Goal: Find specific page/section: Find specific page/section

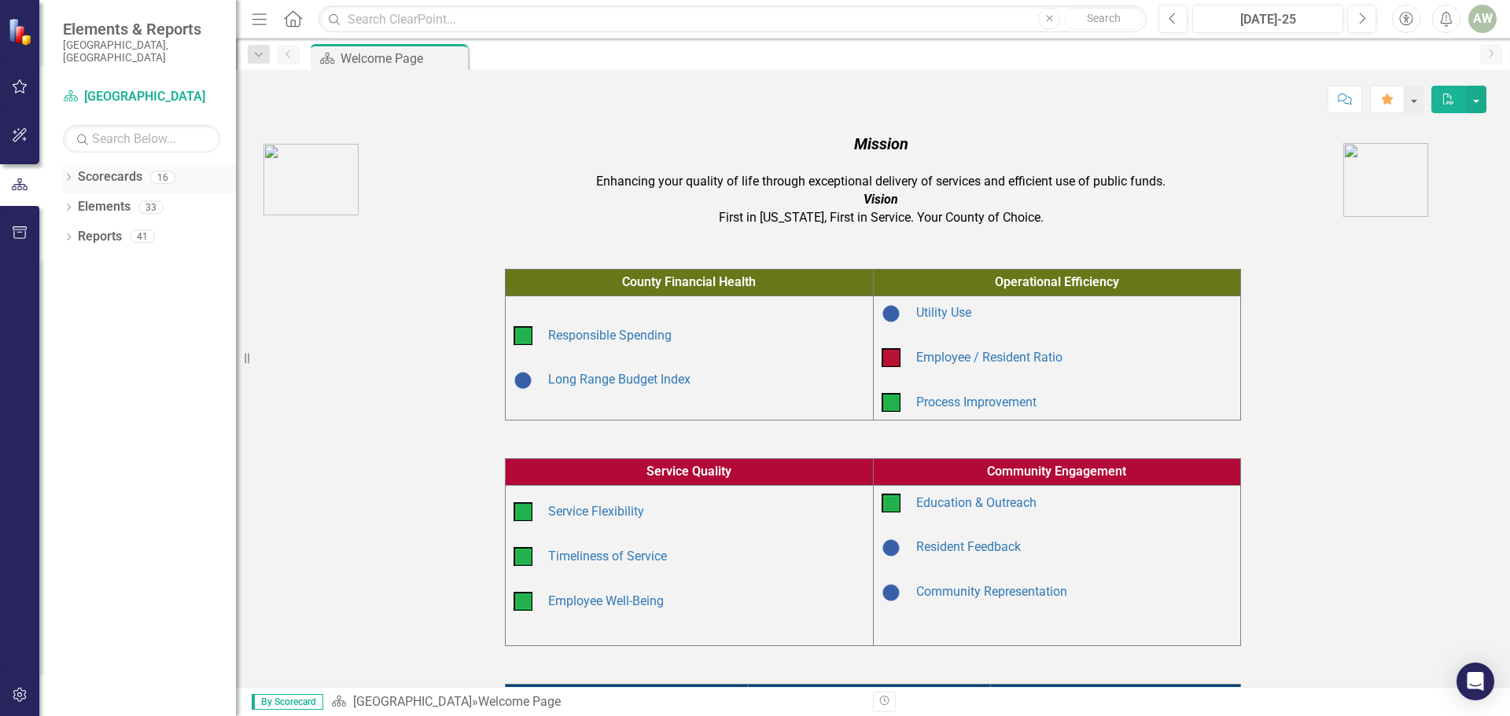
click at [64, 175] on icon "Dropdown" at bounding box center [68, 179] width 11 height 9
click at [75, 231] on icon "Dropdown" at bounding box center [77, 235] width 12 height 9
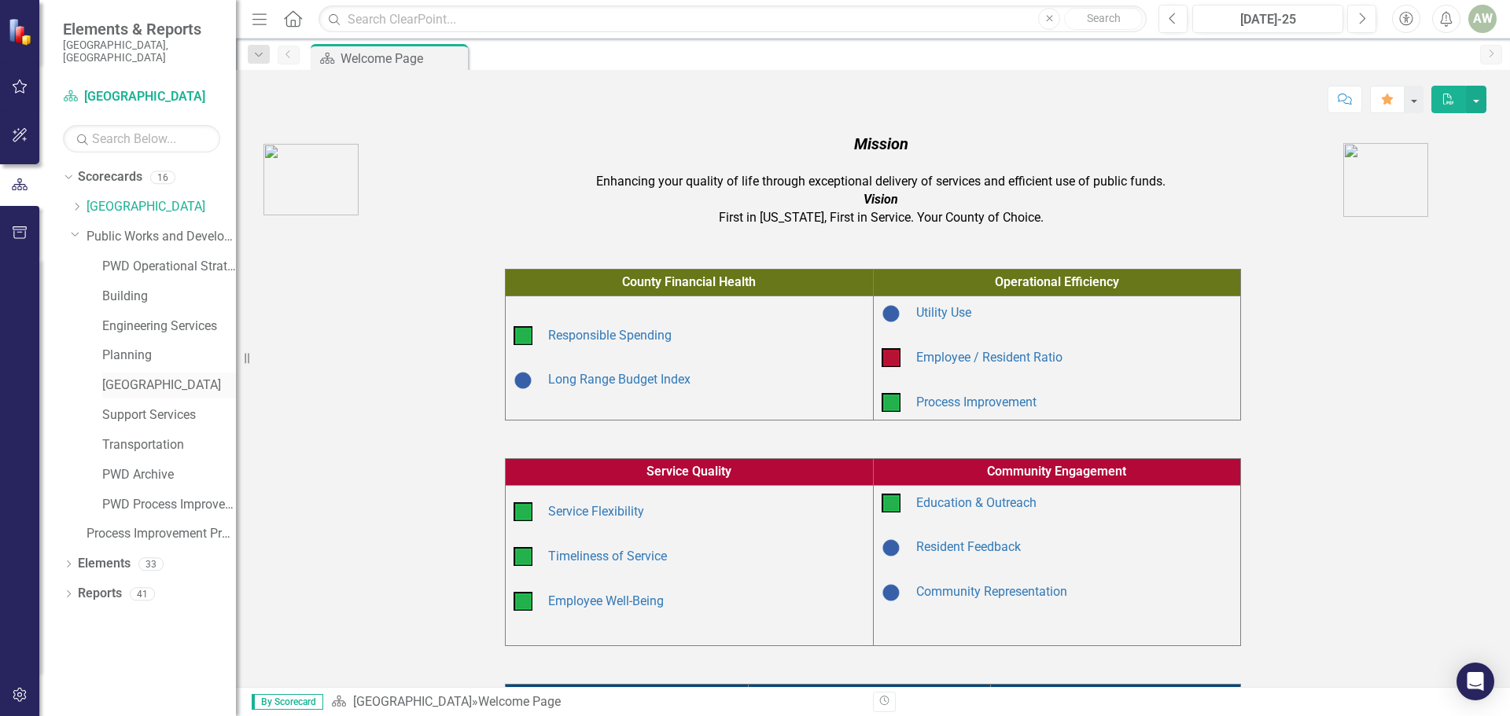
click at [150, 377] on link "[GEOGRAPHIC_DATA]" at bounding box center [169, 386] width 134 height 18
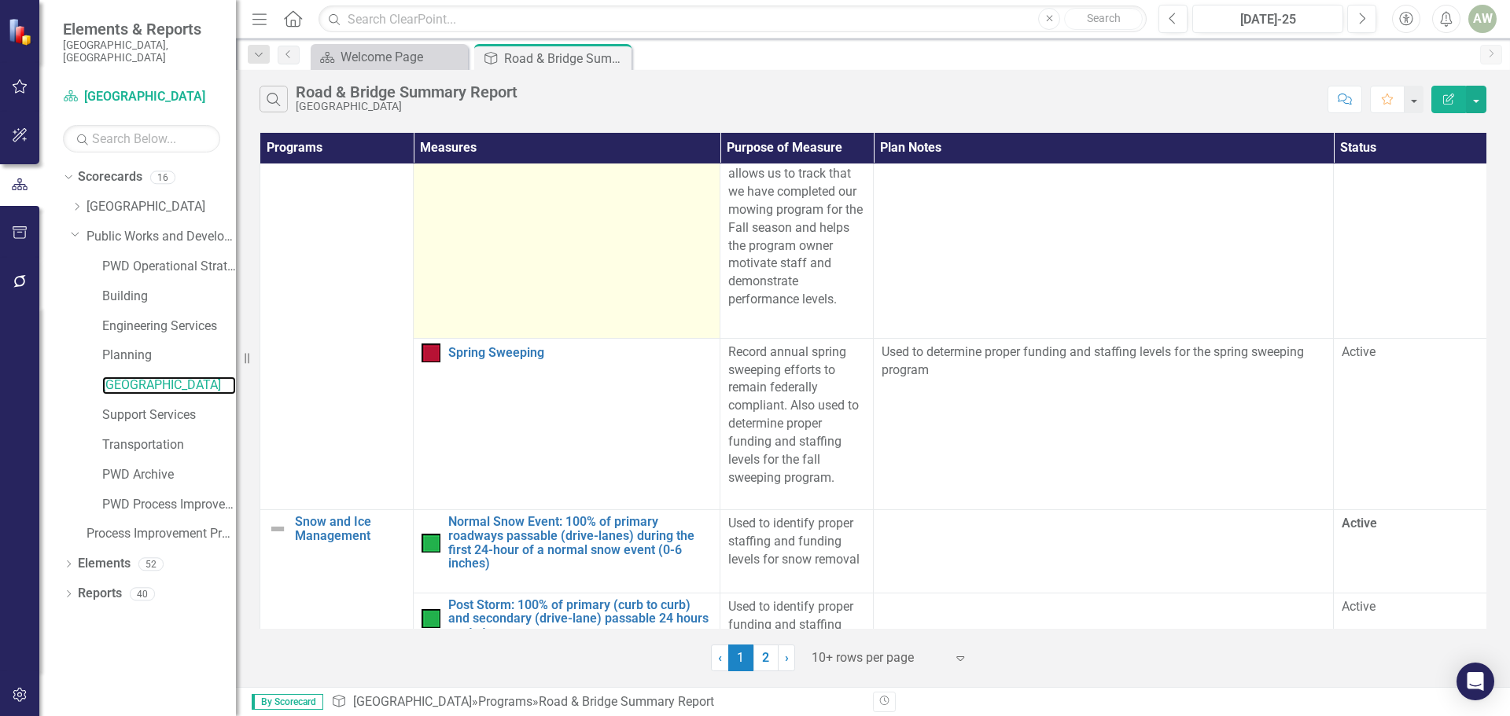
scroll to position [865, 0]
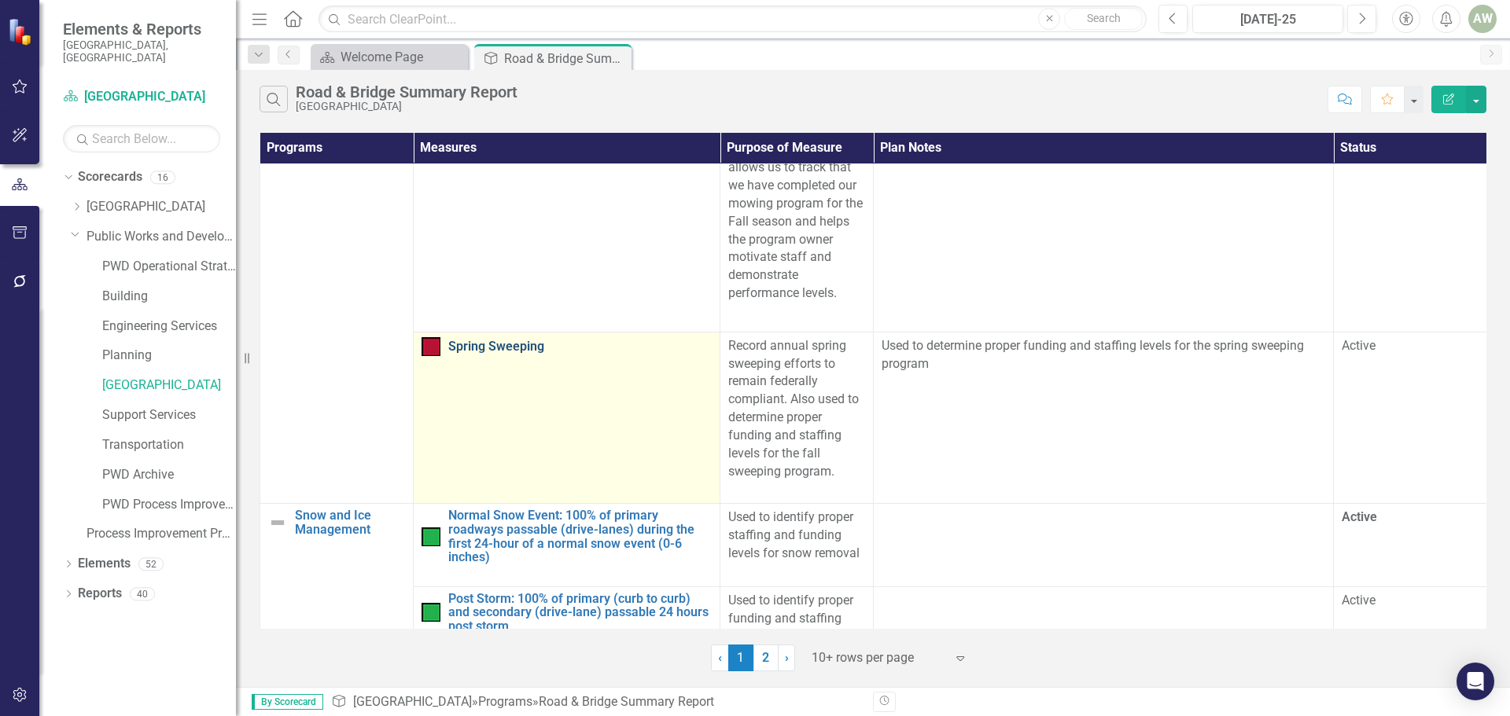
click at [496, 354] on link "Spring Sweeping" at bounding box center [579, 347] width 263 height 14
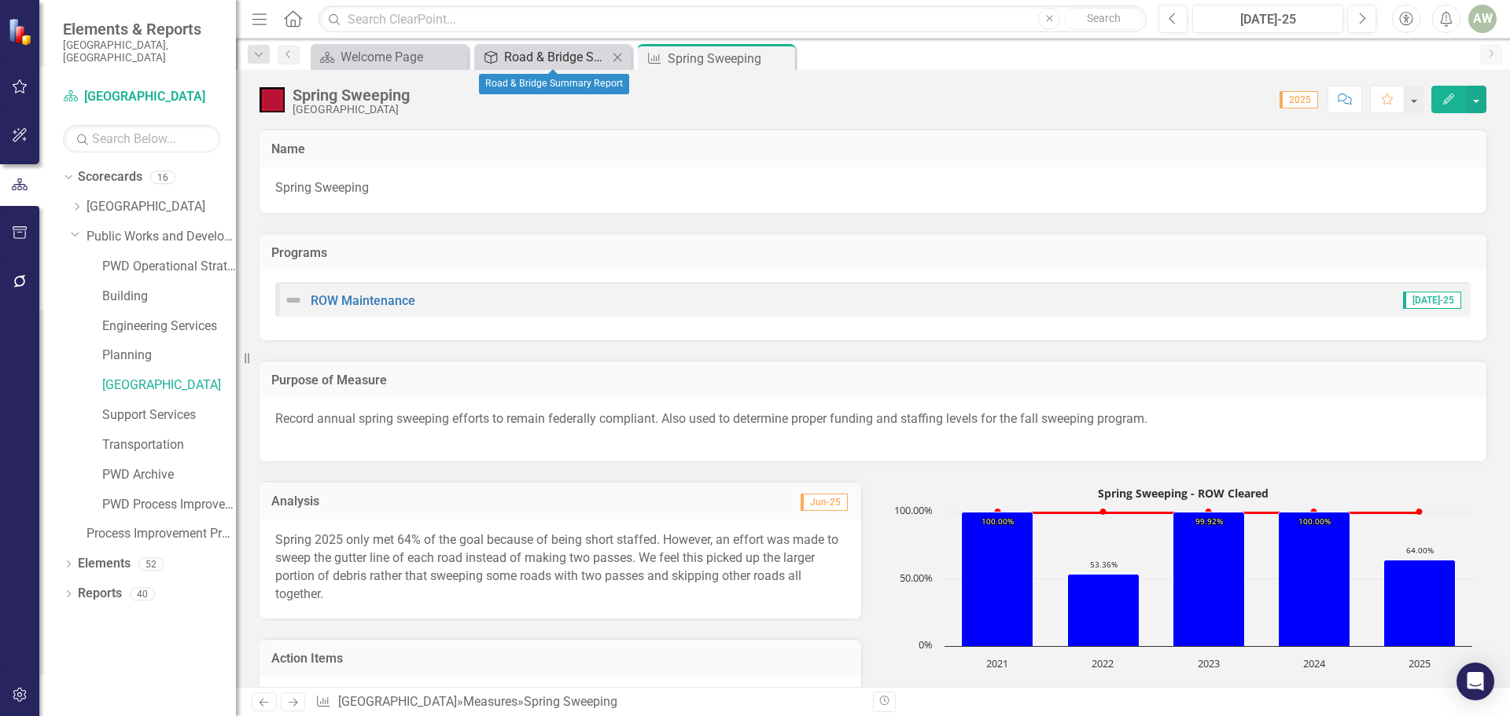
click at [593, 52] on div "Road & Bridge Summary Report" at bounding box center [556, 57] width 104 height 20
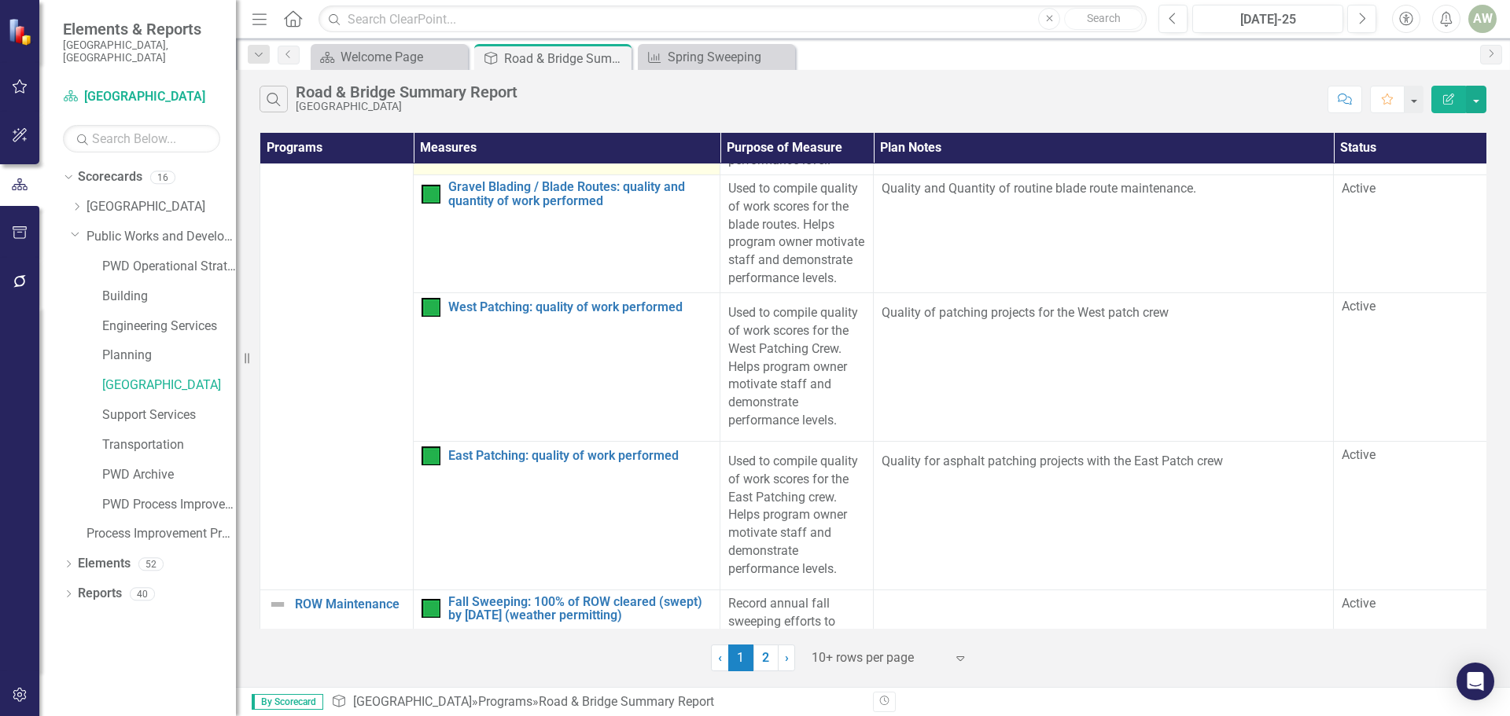
scroll to position [315, 0]
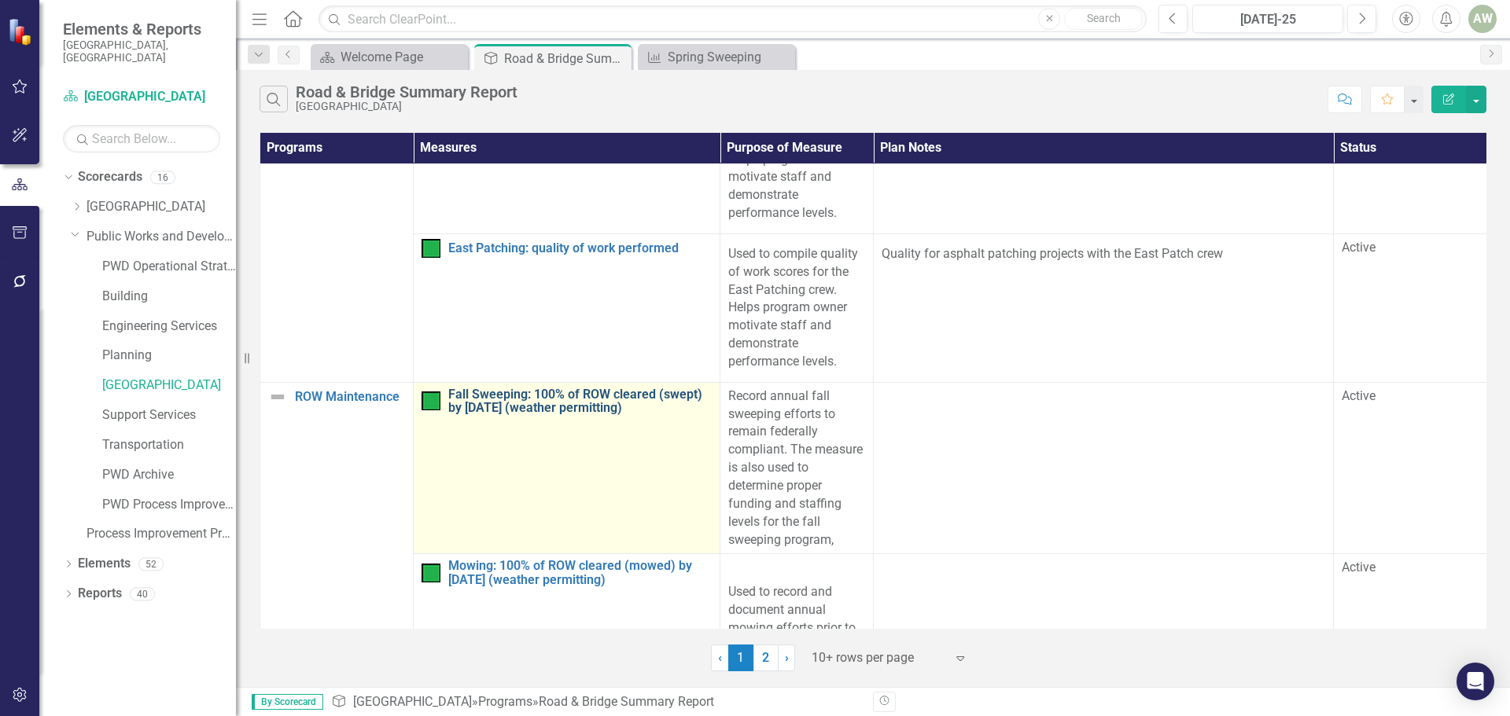
click at [582, 415] on link "Fall Sweeping: 100% of ROW cleared (swept) by [DATE] (weather permitting)" at bounding box center [579, 402] width 263 height 28
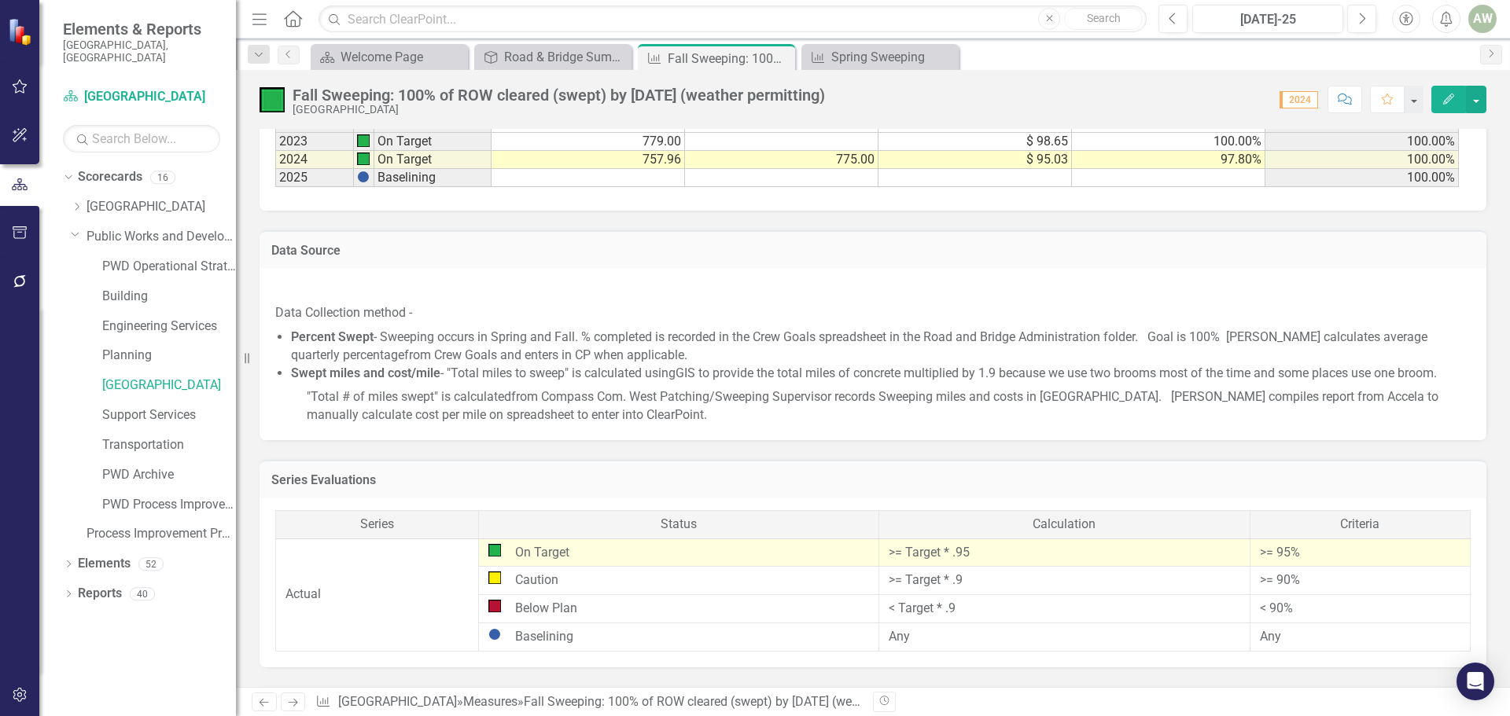
scroll to position [1573, 0]
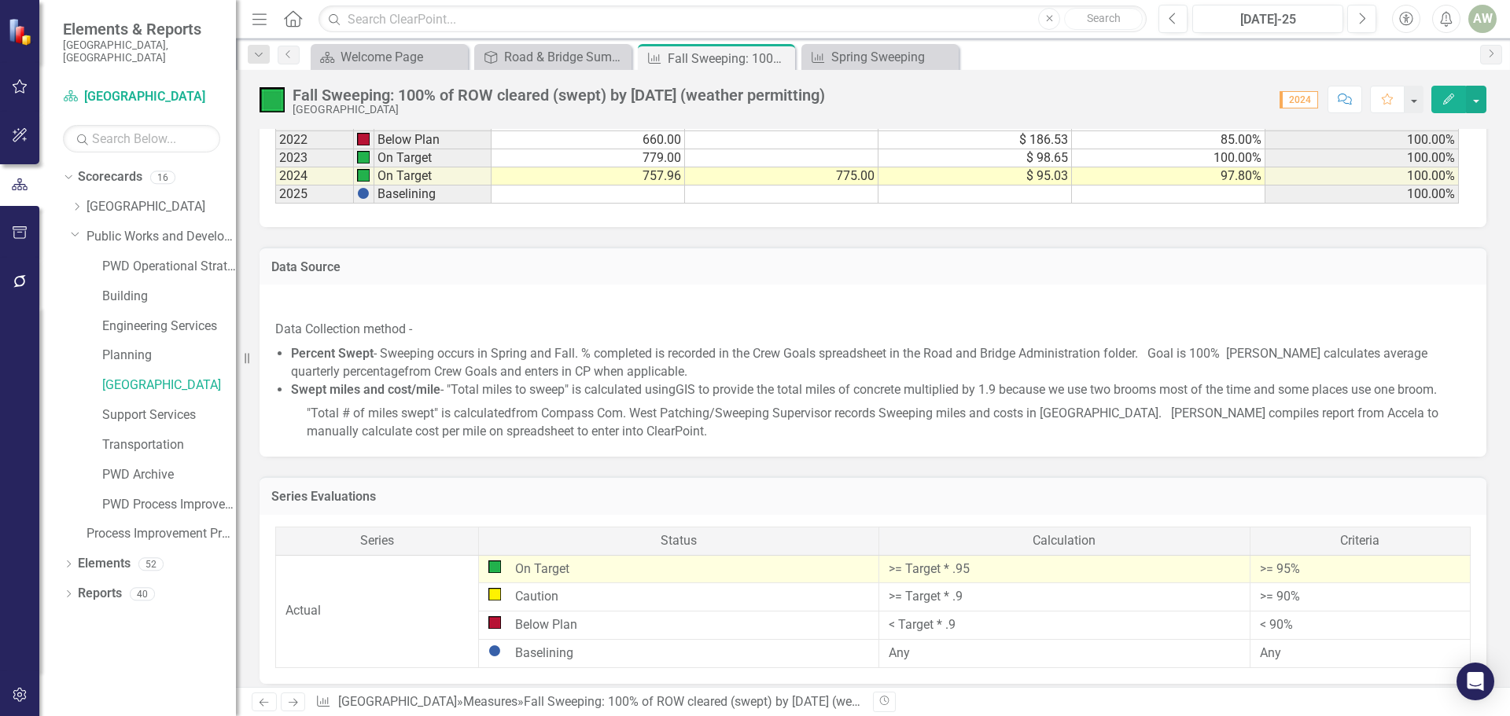
click at [654, 293] on div "Data Collection method - Percent Swept - Sweeping occurs in Spring and Fall. % …" at bounding box center [873, 371] width 1227 height 172
click at [491, 280] on div "Data Source" at bounding box center [873, 266] width 1227 height 39
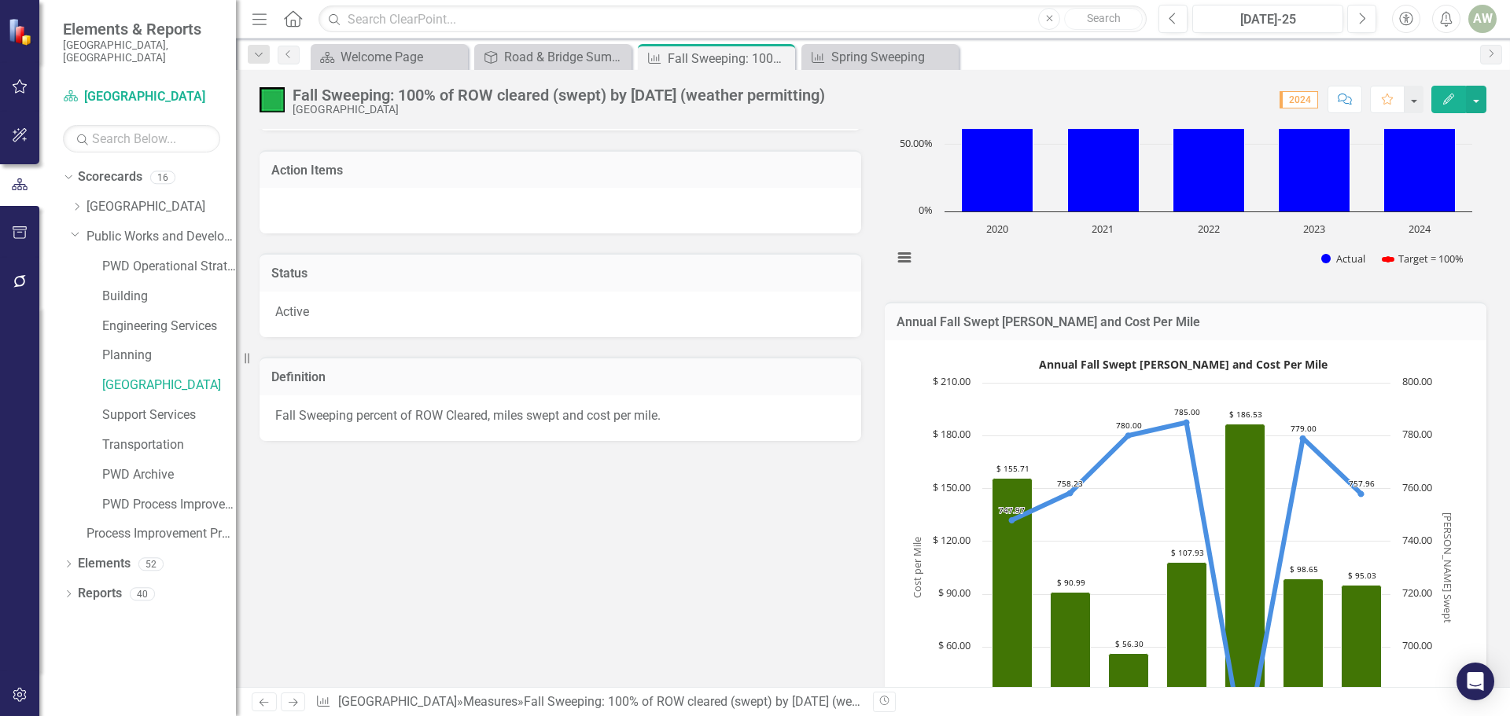
scroll to position [0, 0]
